Goal: Task Accomplishment & Management: Manage account settings

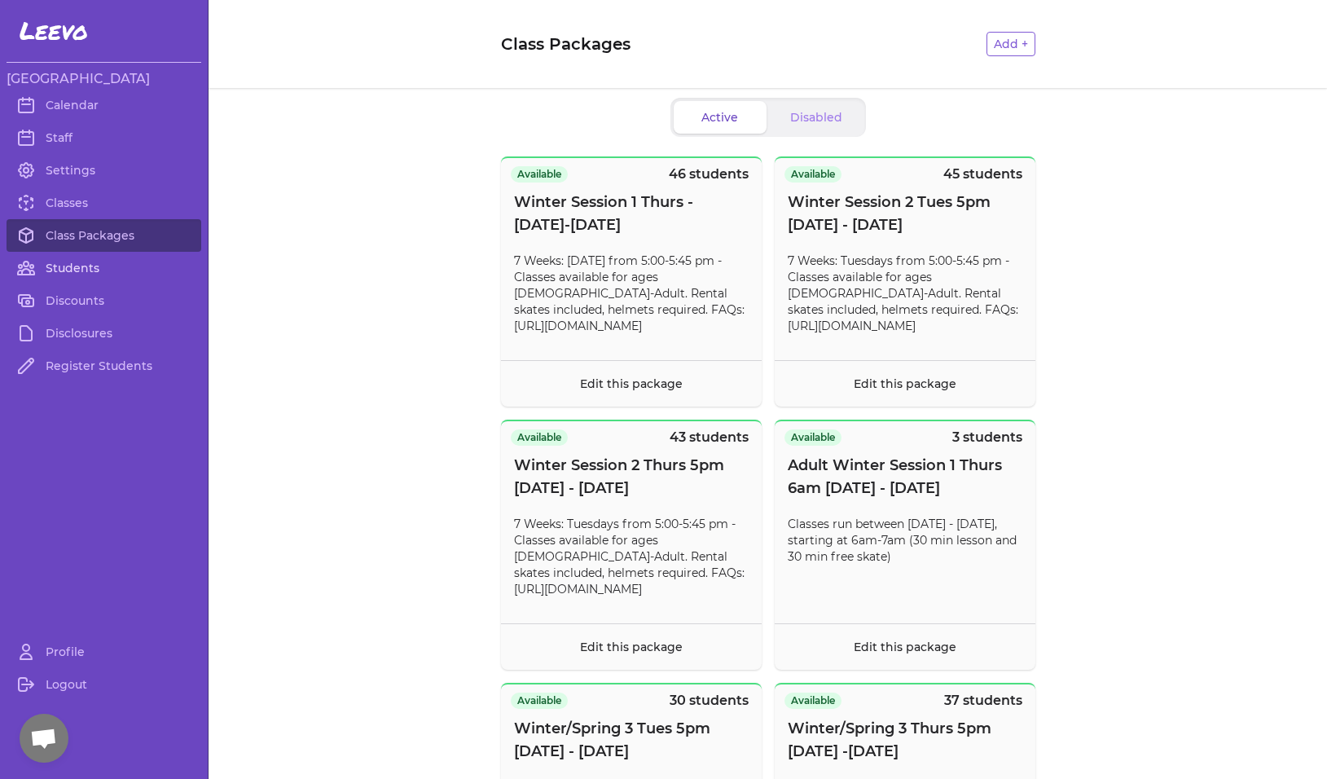
click at [57, 263] on link "Students" at bounding box center [104, 268] width 195 height 33
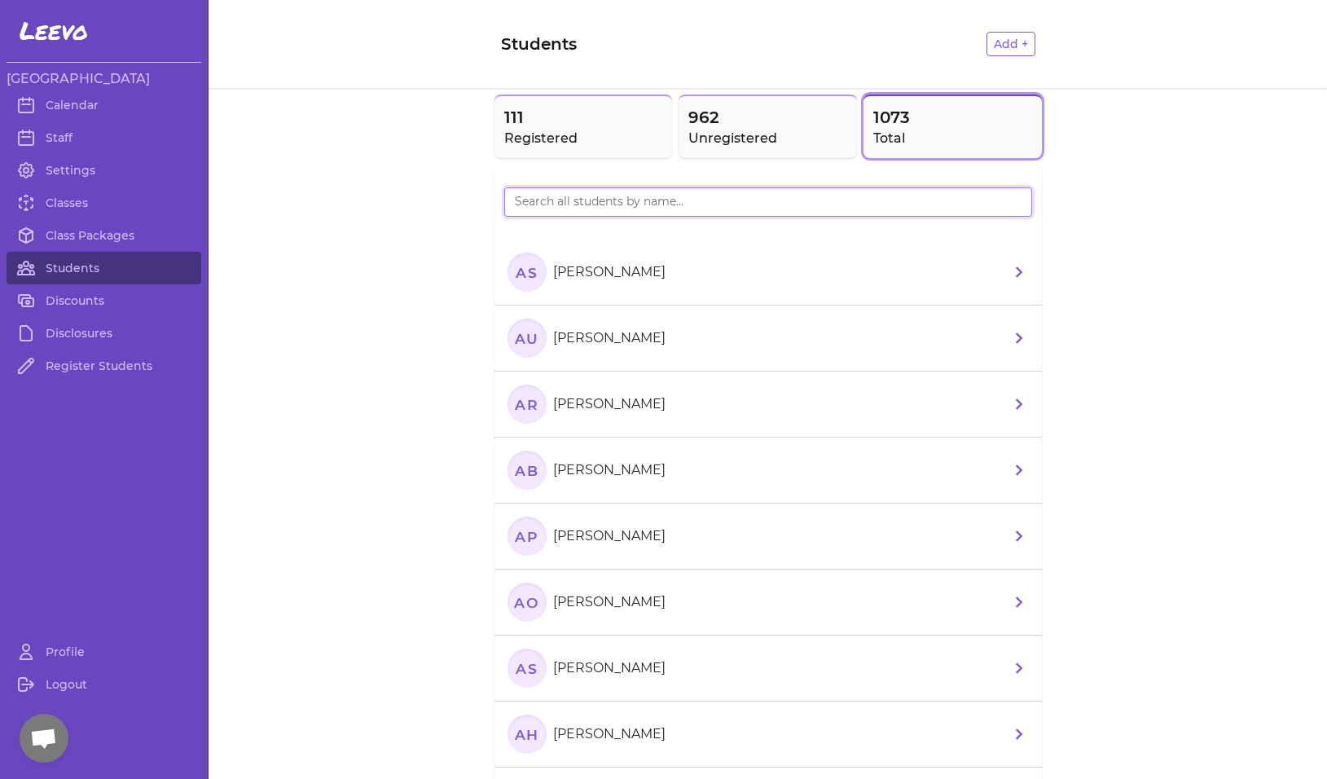
click at [625, 204] on input "search" at bounding box center [768, 201] width 528 height 29
type input "[PERSON_NAME]"
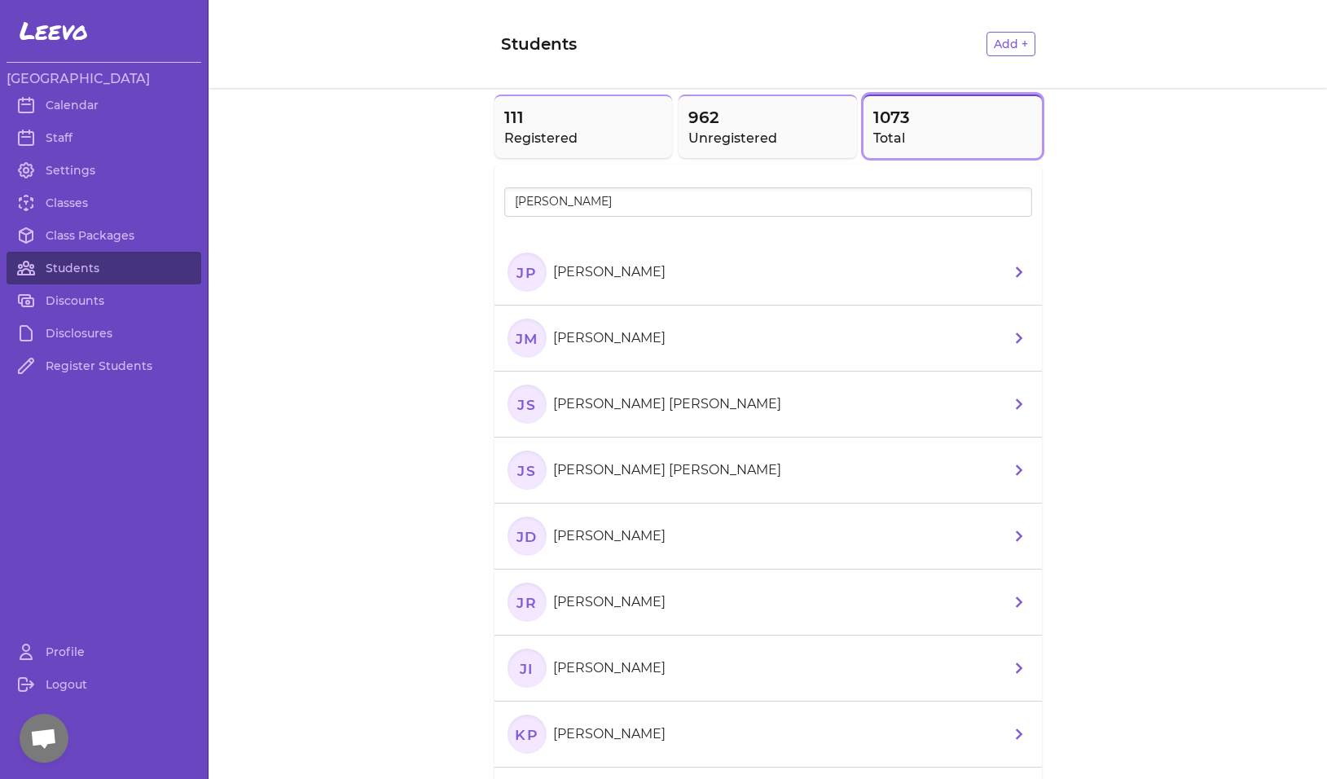
click at [532, 224] on div at bounding box center [768, 223] width 528 height 13
click at [520, 269] on text "JP" at bounding box center [526, 271] width 21 height 17
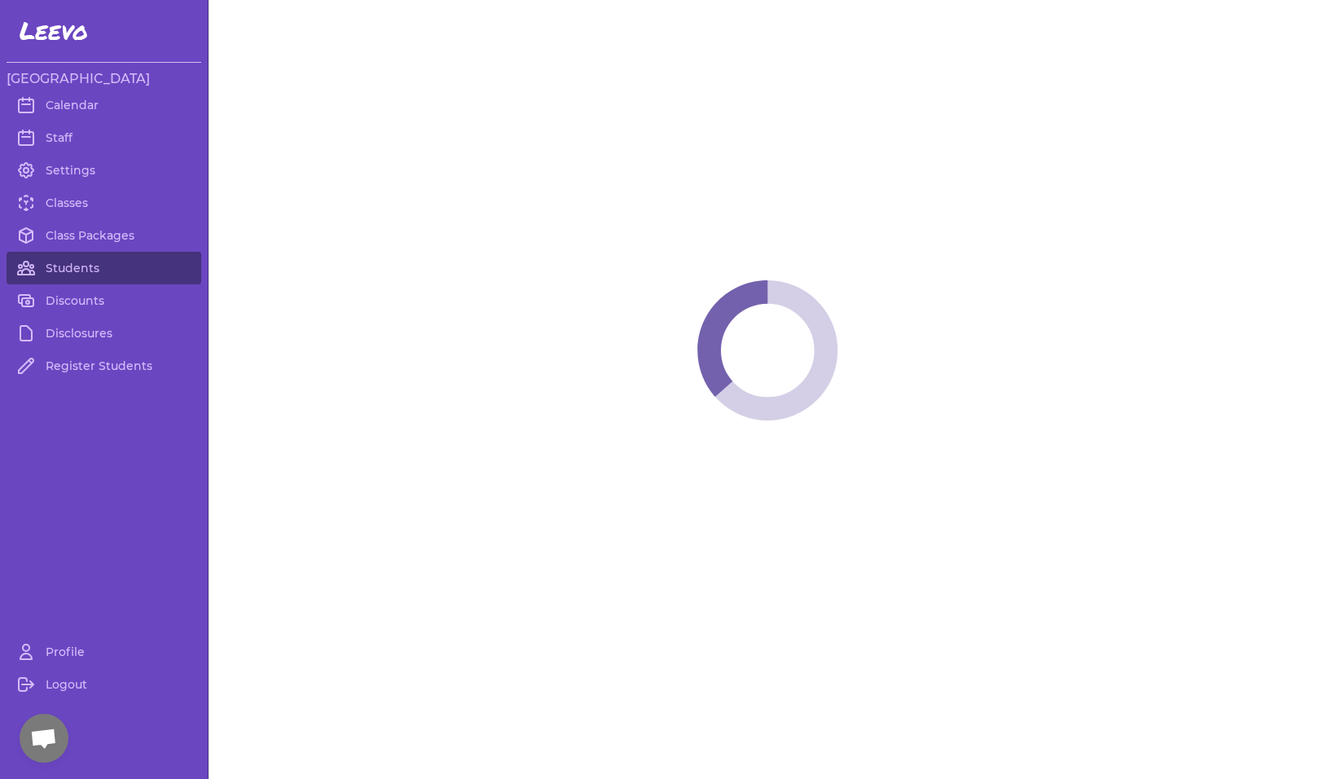
select select "MT"
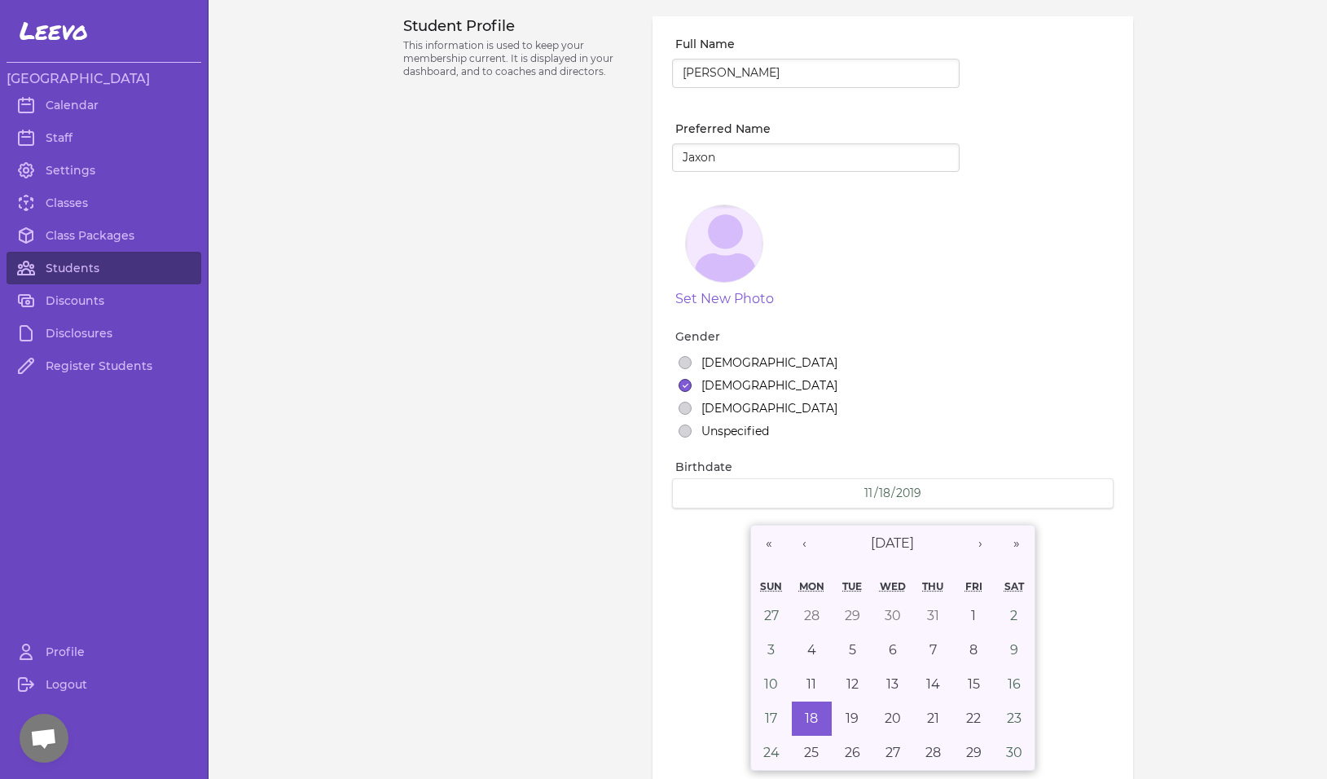
select select "1"
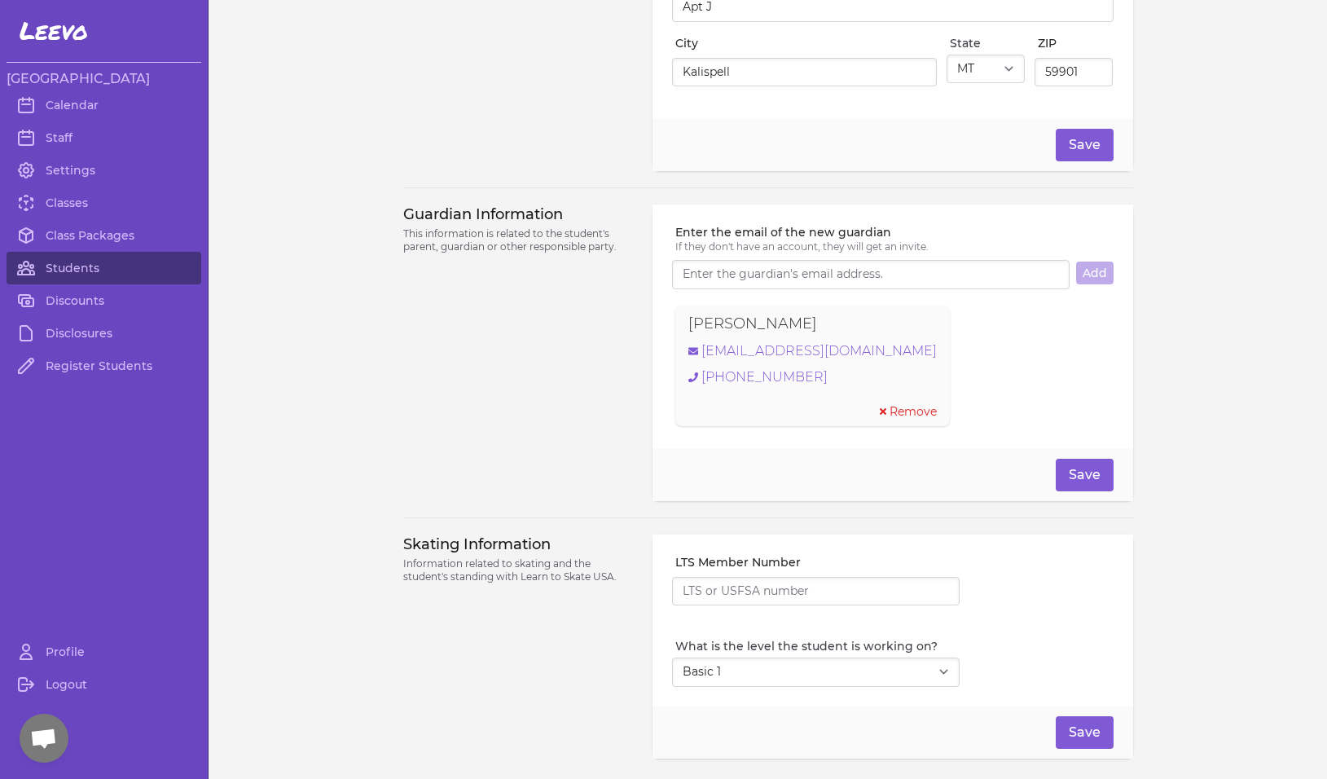
scroll to position [1030, 0]
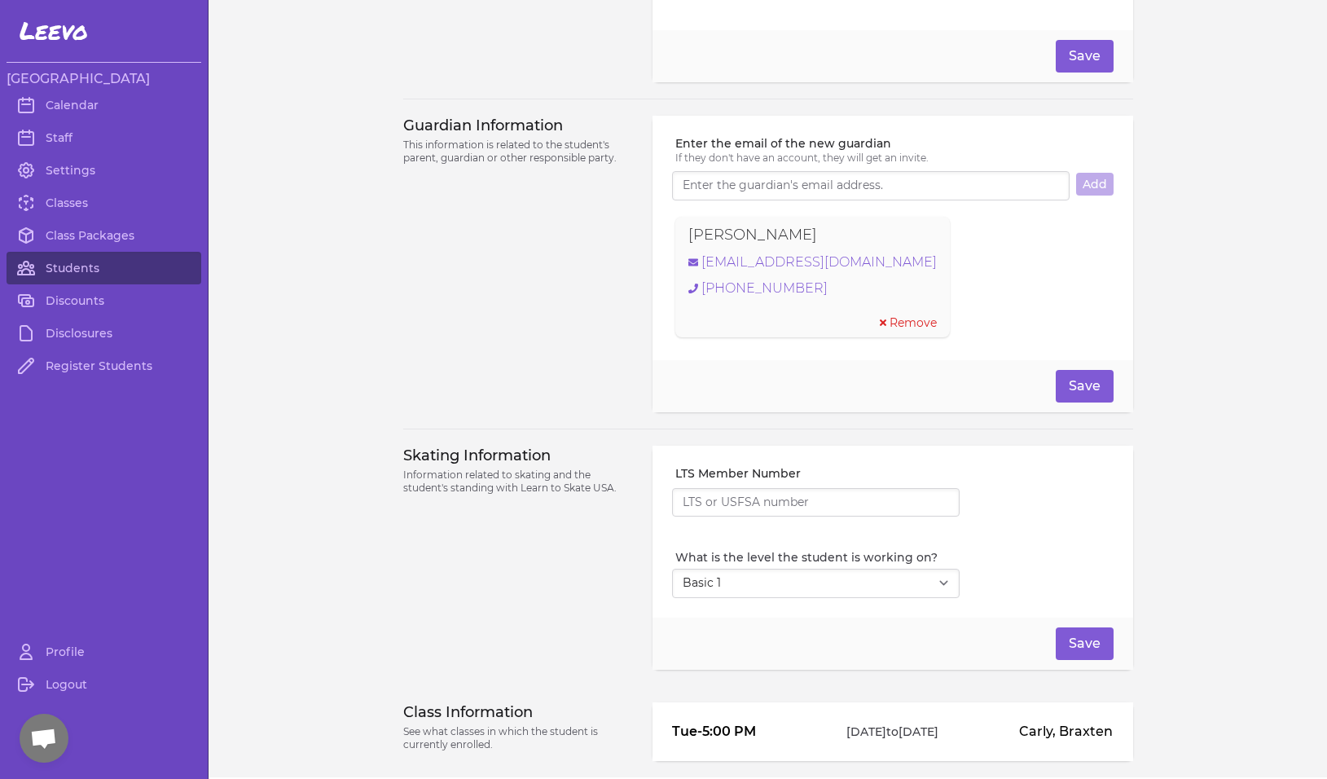
drag, startPoint x: 810, startPoint y: 244, endPoint x: 680, endPoint y: 237, distance: 130.5
click at [680, 237] on div "[PERSON_NAME] [EMAIL_ADDRESS][DOMAIN_NAME] [PHONE_NUMBER] Remove" at bounding box center [812, 277] width 274 height 121
click at [821, 272] on link "[EMAIL_ADDRESS][DOMAIN_NAME]" at bounding box center [812, 262] width 248 height 20
click at [77, 264] on link "Students" at bounding box center [104, 268] width 195 height 33
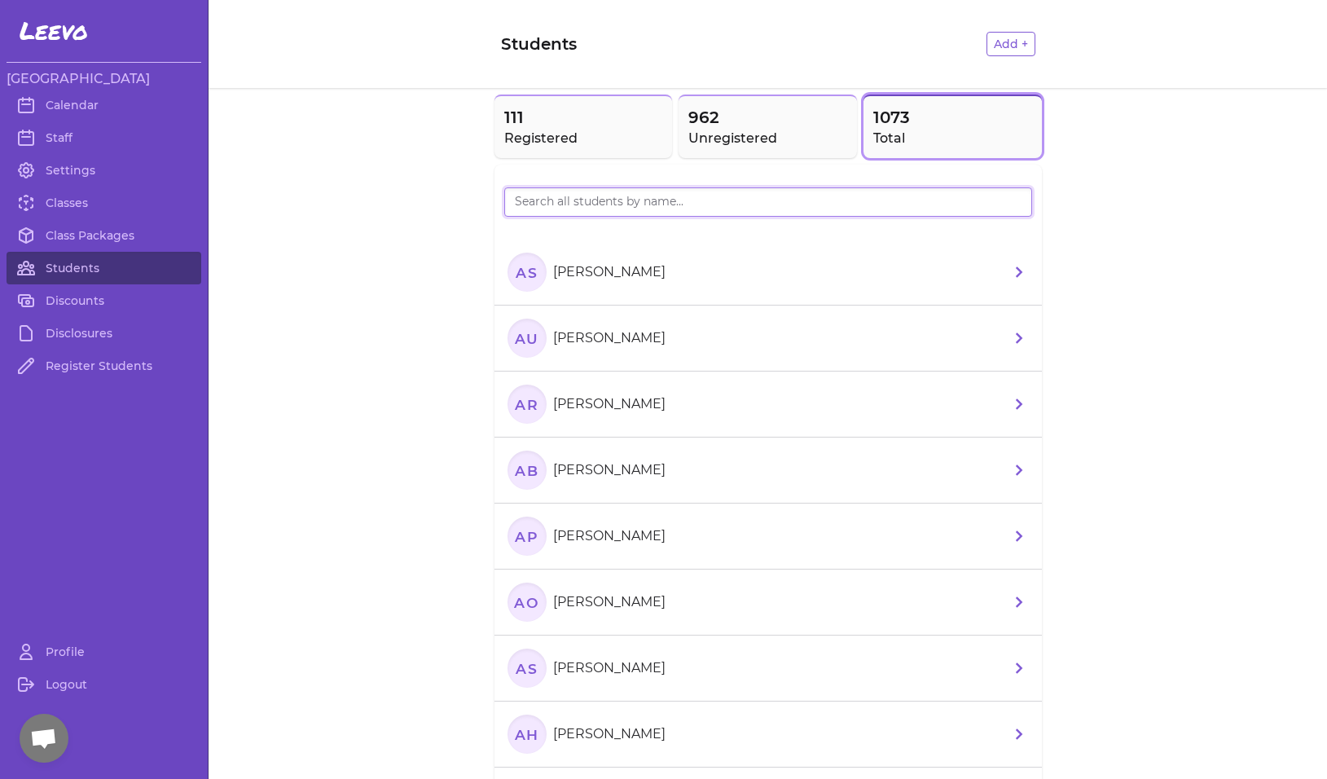
click at [669, 205] on input "search" at bounding box center [768, 201] width 528 height 29
type input "N"
type input "TORN"
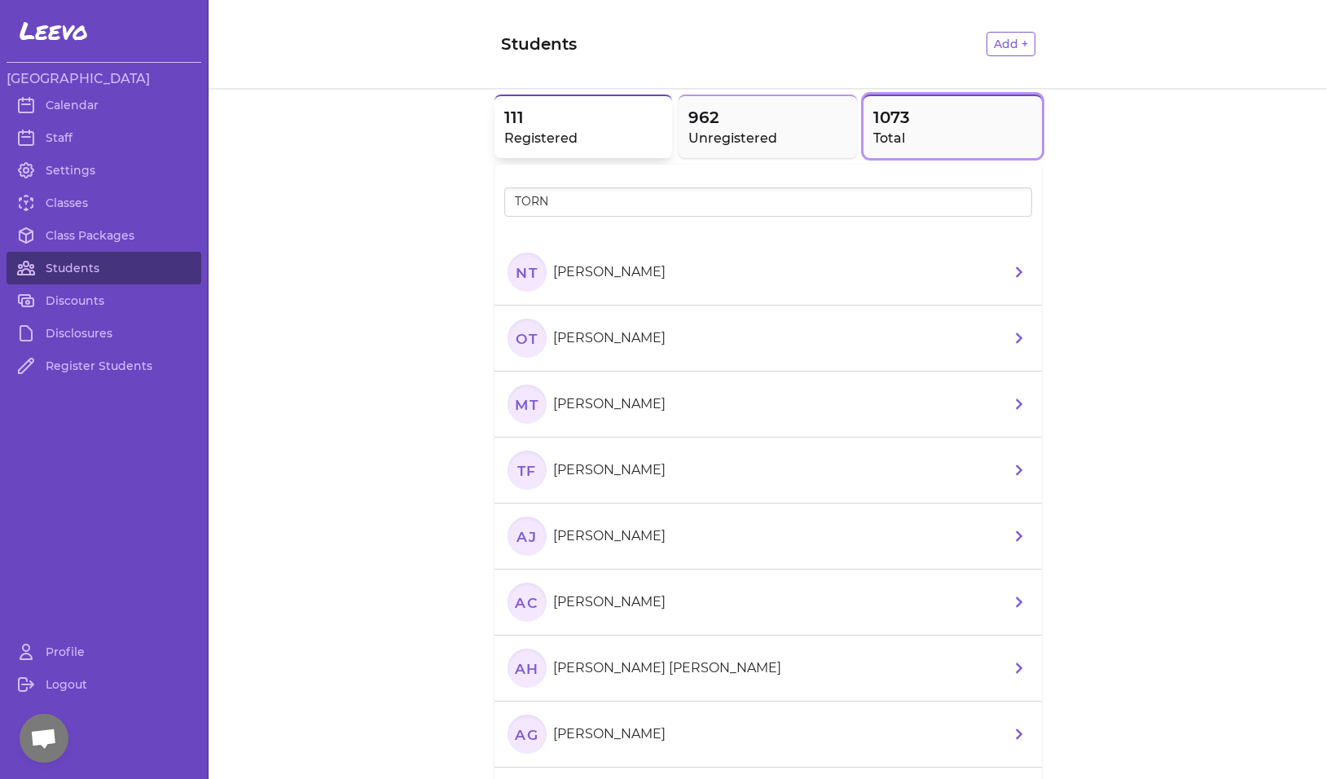
click at [528, 114] on span "111" at bounding box center [583, 117] width 159 height 23
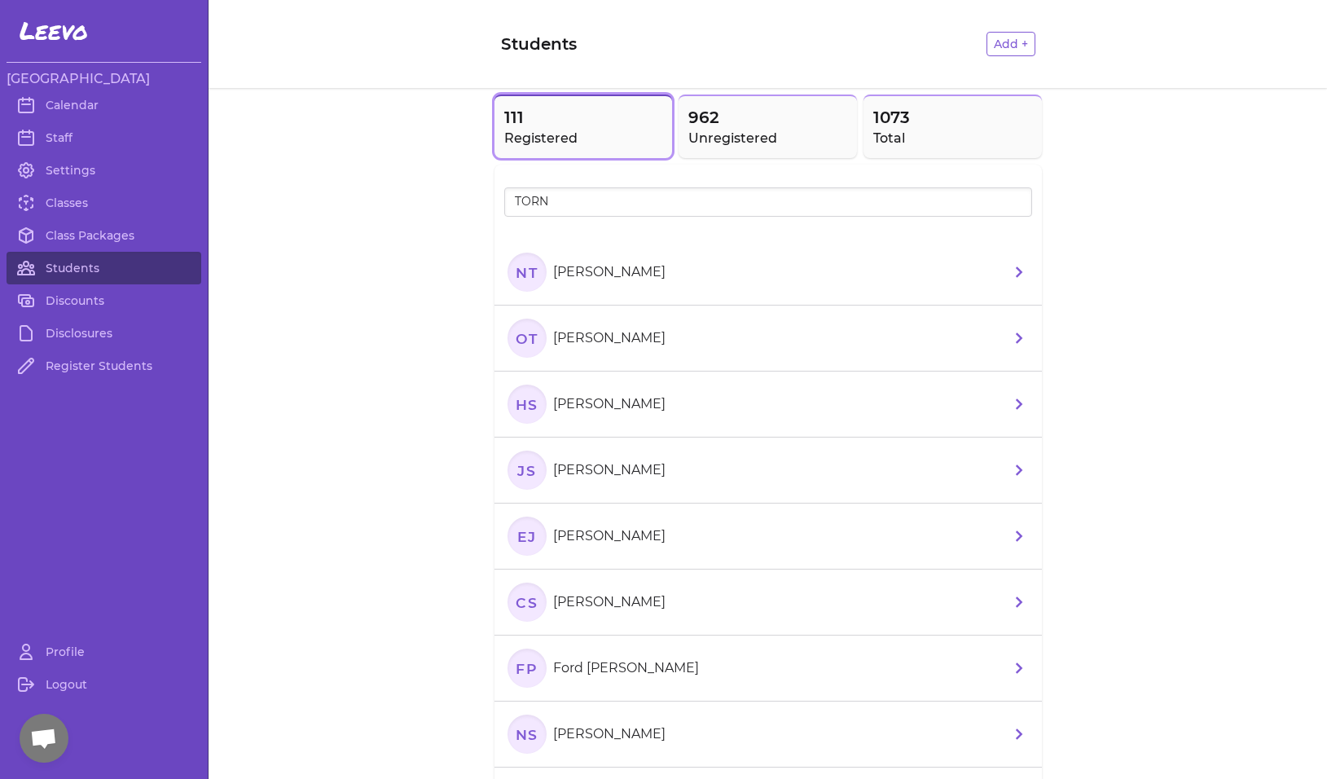
click at [520, 274] on text "NT" at bounding box center [527, 271] width 22 height 17
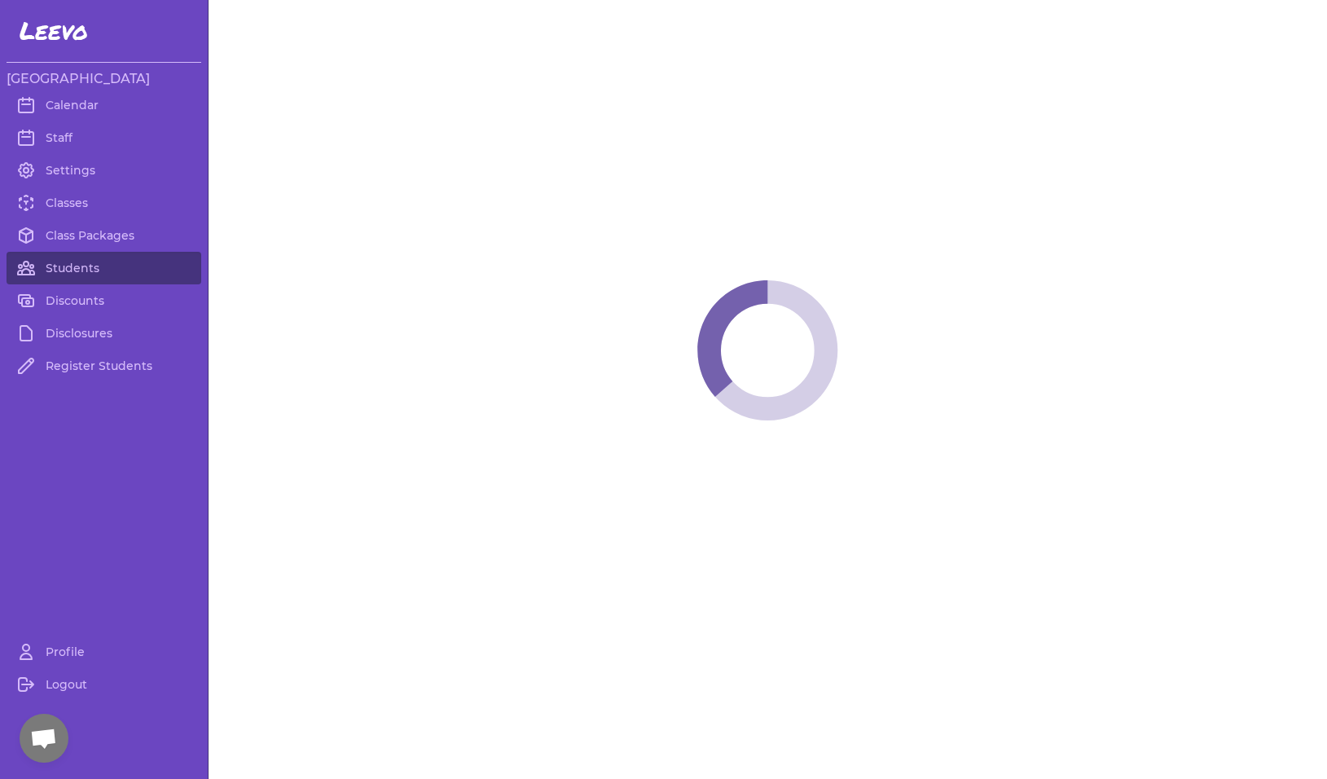
select select "MT"
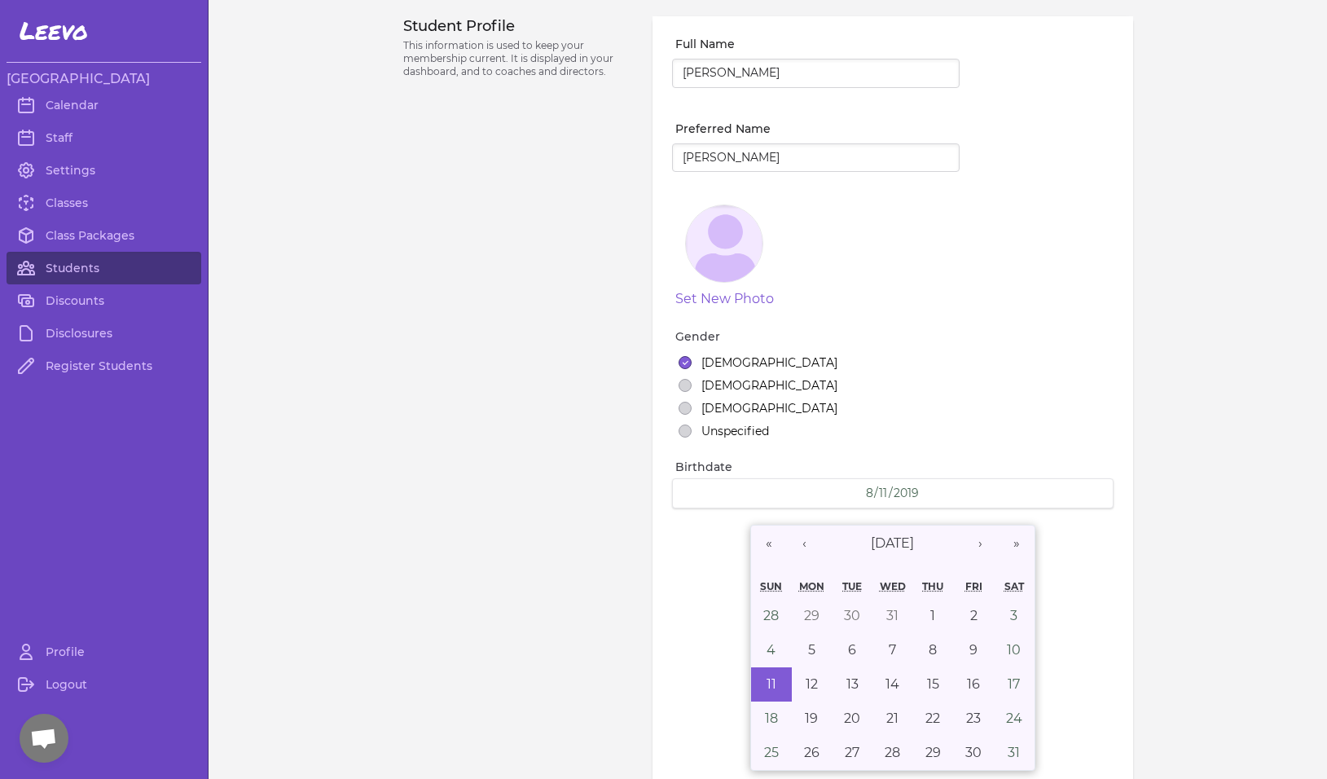
select select "1"
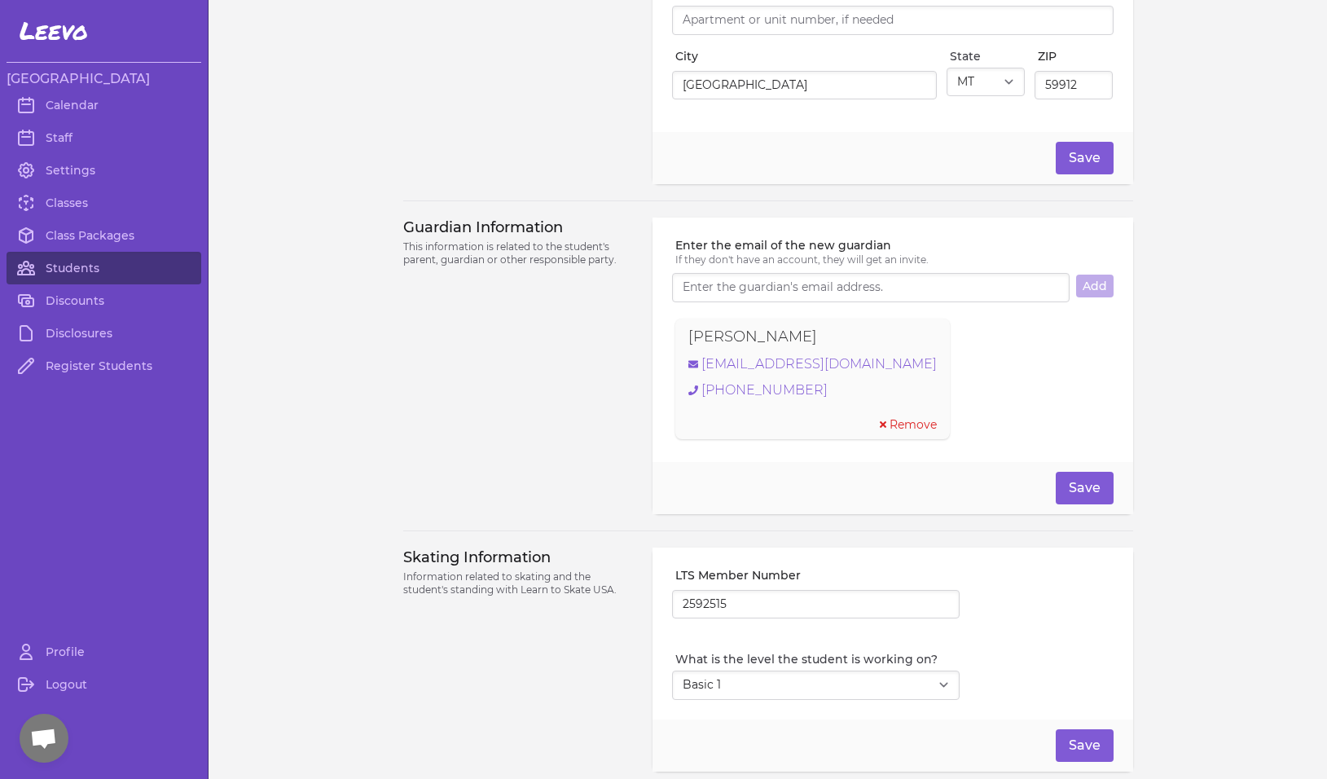
scroll to position [928, 0]
click at [700, 608] on input "2592515" at bounding box center [815, 604] width 287 height 29
click at [544, 439] on div "Guardian Information This information is related to the student's parent, guard…" at bounding box center [518, 365] width 230 height 296
drag, startPoint x: 819, startPoint y: 343, endPoint x: 647, endPoint y: 346, distance: 172.7
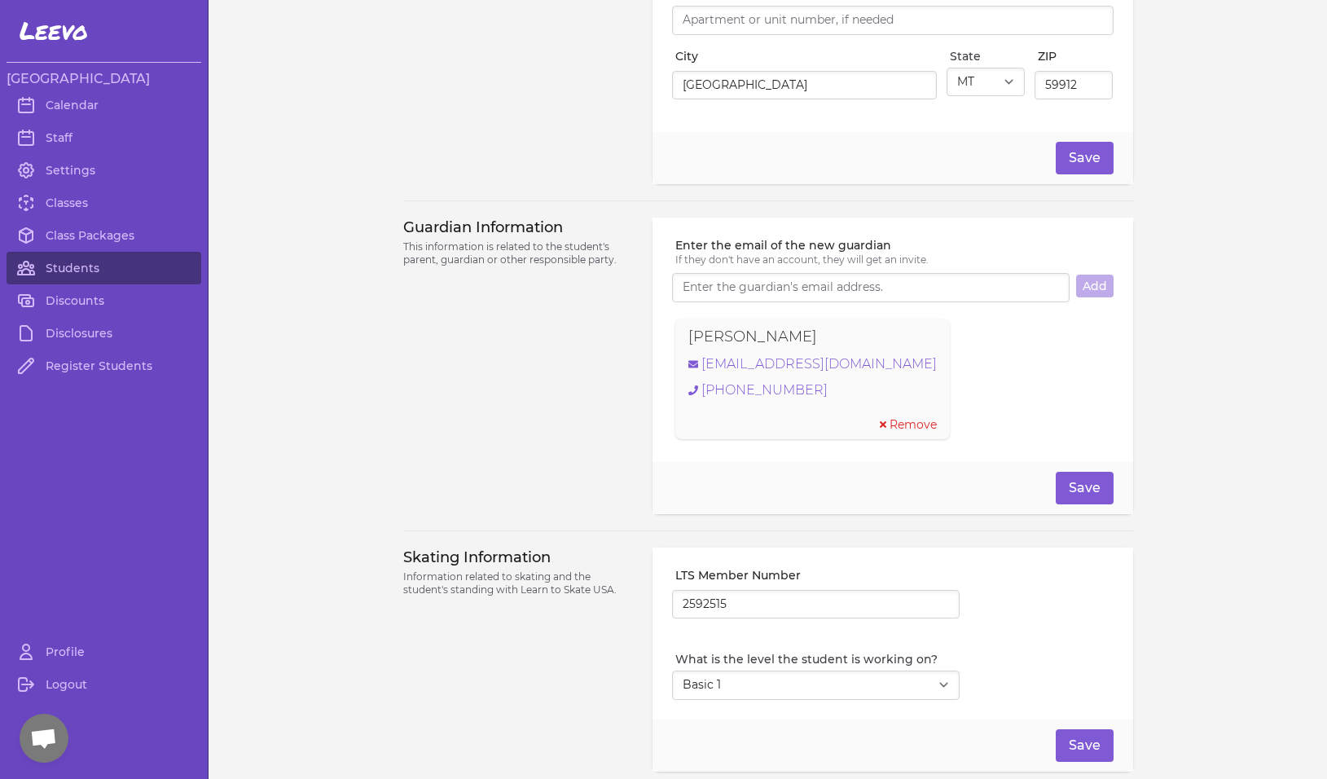
click at [652, 346] on div "Enter the email of the new guardian If they don't have an account, they will ge…" at bounding box center [892, 339] width 480 height 244
copy p "[PERSON_NAME]"
click at [774, 372] on link "[EMAIL_ADDRESS][DOMAIN_NAME]" at bounding box center [812, 364] width 248 height 20
